Goal: Find specific page/section: Find specific page/section

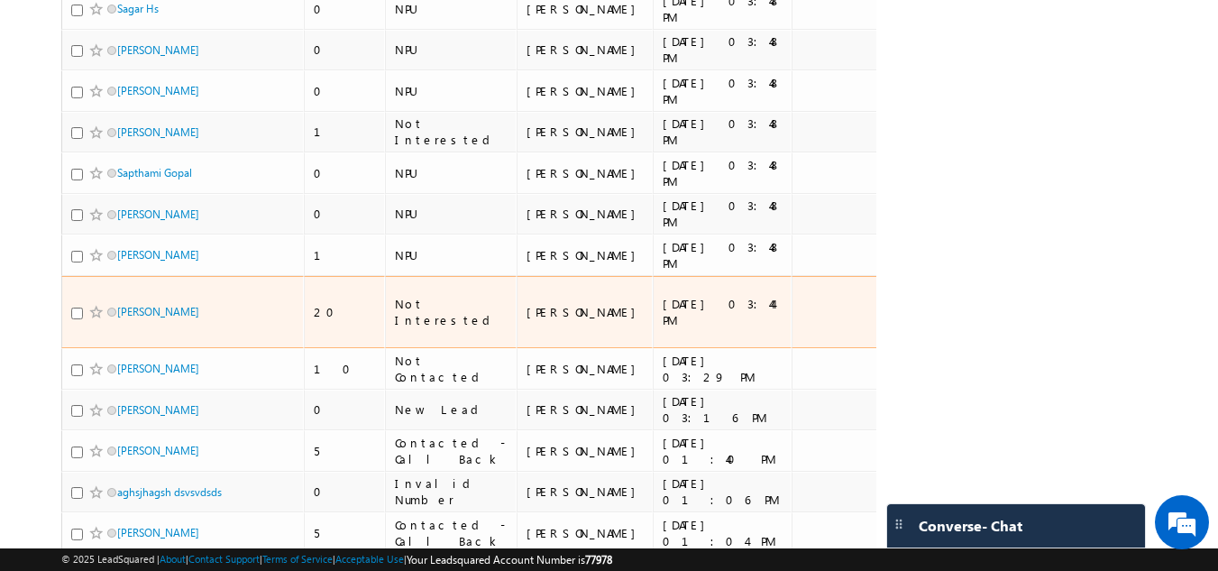
scroll to position [992, 0]
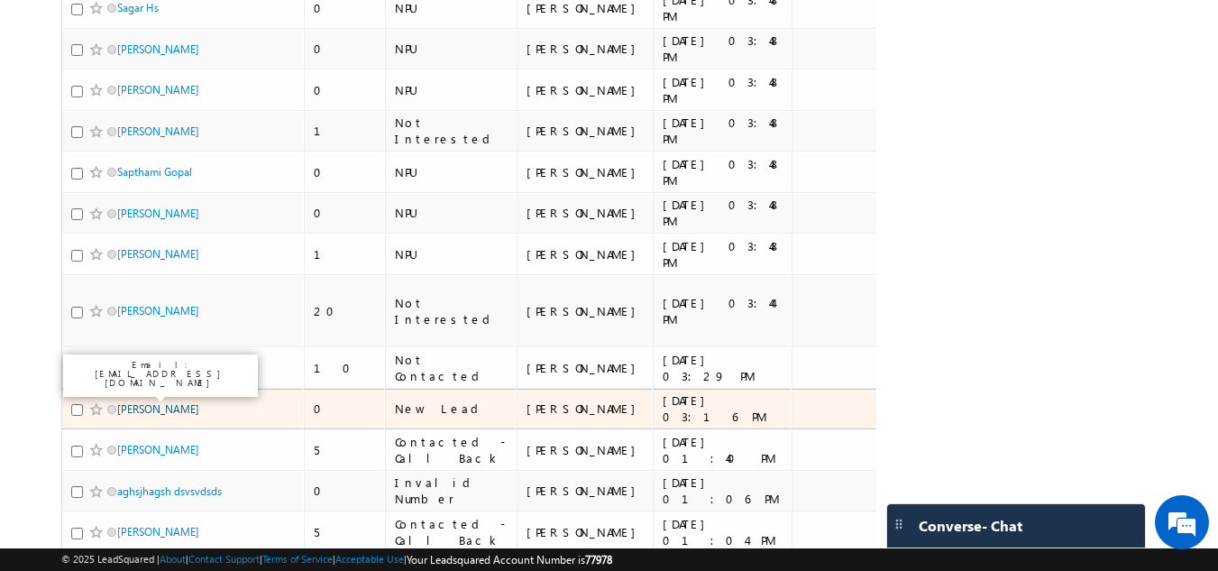
click at [155, 402] on link "Shivam Kumar" at bounding box center [158, 409] width 82 height 14
